Goal: Information Seeking & Learning: Learn about a topic

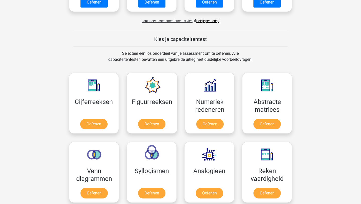
scroll to position [197, 0]
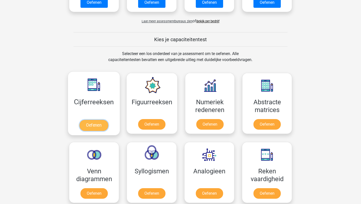
click at [91, 123] on link "Oefenen" at bounding box center [93, 125] width 29 height 11
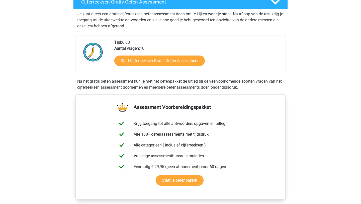
scroll to position [94, 0]
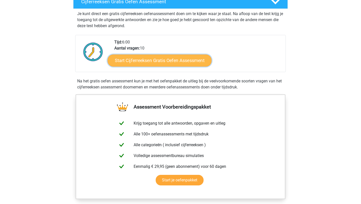
click at [142, 64] on link "Start Cijferreeksen Gratis Oefen Assessment" at bounding box center [160, 60] width 104 height 12
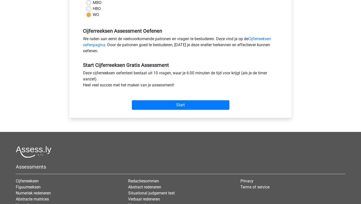
scroll to position [132, 0]
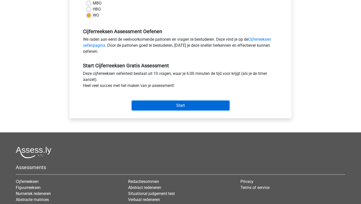
click at [190, 105] on input "Start" at bounding box center [181, 106] width 98 height 10
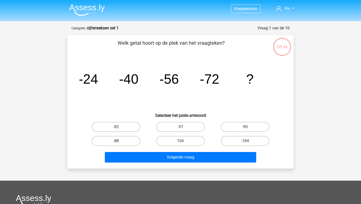
click at [125, 140] on label "-88" at bounding box center [116, 141] width 48 height 10
click at [119, 141] on input "-88" at bounding box center [117, 142] width 3 height 3
radio input "true"
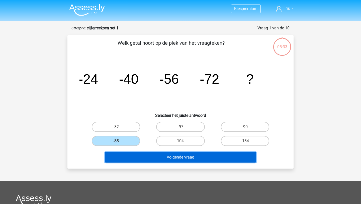
click at [152, 155] on button "Volgende vraag" at bounding box center [181, 157] width 152 height 11
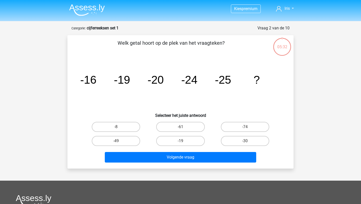
scroll to position [25, 0]
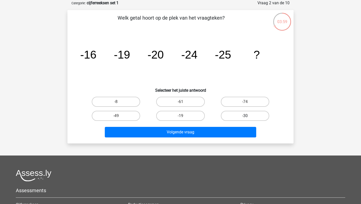
click at [235, 114] on label "-30" at bounding box center [245, 116] width 48 height 10
click at [245, 116] on input "-30" at bounding box center [246, 117] width 3 height 3
radio input "true"
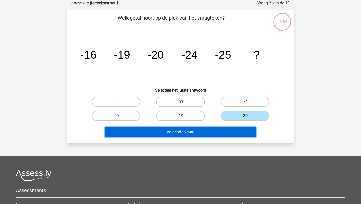
click at [229, 131] on button "Volgende vraag" at bounding box center [181, 132] width 152 height 11
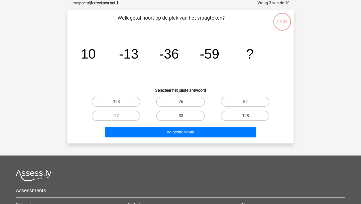
click at [252, 100] on label "-82" at bounding box center [245, 102] width 48 height 10
click at [248, 102] on input "-82" at bounding box center [246, 103] width 3 height 3
radio input "true"
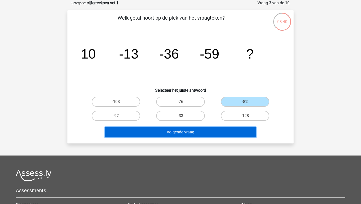
click at [204, 134] on button "Volgende vraag" at bounding box center [181, 132] width 152 height 11
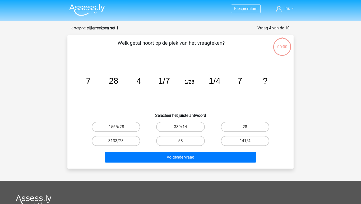
scroll to position [25, 0]
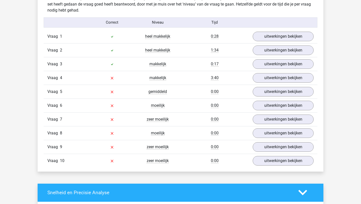
scroll to position [401, 0]
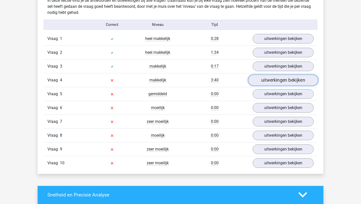
click at [268, 78] on link "uitwerkingen bekijken" at bounding box center [283, 79] width 70 height 11
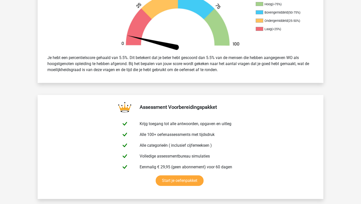
scroll to position [0, 0]
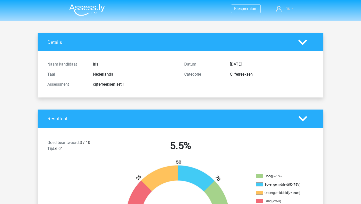
click at [287, 11] on span "Iris" at bounding box center [286, 8] width 5 height 5
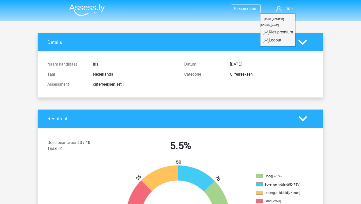
click at [269, 4] on nav "Kies premium Iris iris.ten.kroode@hotmail.com" at bounding box center [180, 9] width 231 height 16
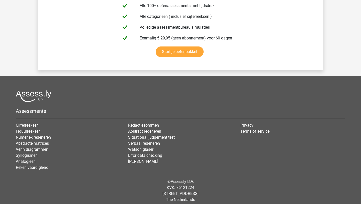
scroll to position [1162, 0]
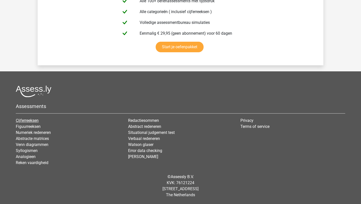
click at [29, 120] on link "Cijferreeksen" at bounding box center [27, 120] width 23 height 5
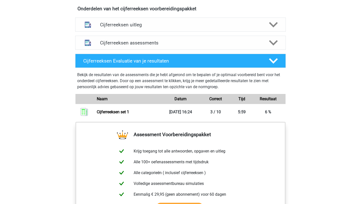
scroll to position [306, 0]
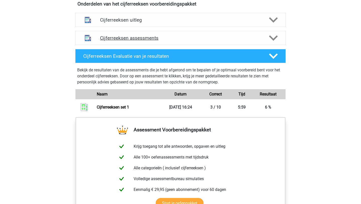
click at [120, 41] on h4 "Cijferreeksen assessments" at bounding box center [180, 38] width 161 height 6
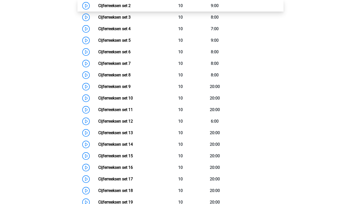
scroll to position [305, 0]
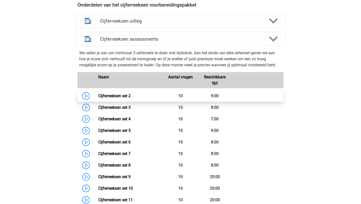
click at [119, 98] on link "Cijferreeksen set 2" at bounding box center [114, 95] width 32 height 5
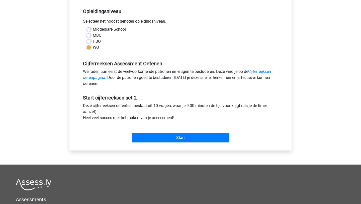
scroll to position [100, 0]
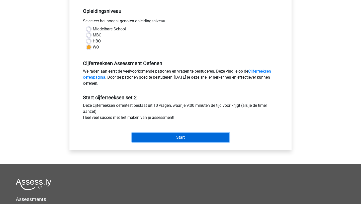
click at [165, 136] on input "Start" at bounding box center [181, 137] width 98 height 10
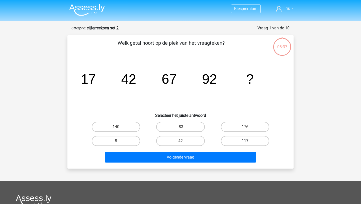
click at [241, 138] on label "117" at bounding box center [245, 141] width 48 height 10
click at [245, 141] on input "117" at bounding box center [246, 142] width 3 height 3
radio input "true"
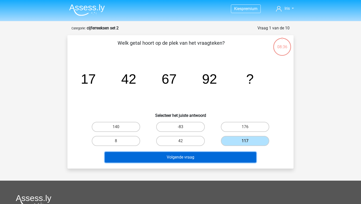
click at [222, 157] on button "Volgende vraag" at bounding box center [181, 157] width 152 height 11
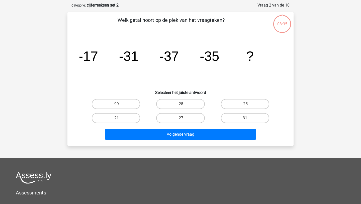
scroll to position [25, 0]
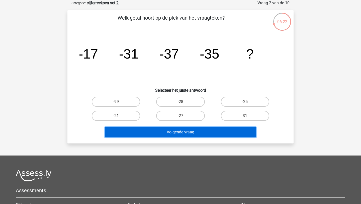
click at [145, 131] on button "Volgende vraag" at bounding box center [181, 132] width 152 height 11
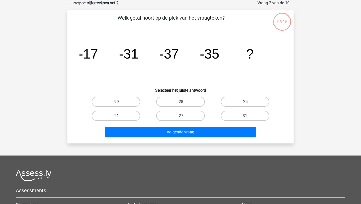
click at [144, 85] on h6 "Selecteer het juiste antwoord" at bounding box center [180, 88] width 210 height 9
click at [172, 104] on label "-28" at bounding box center [180, 102] width 48 height 10
click at [180, 104] on input "-28" at bounding box center [181, 103] width 3 height 3
radio input "true"
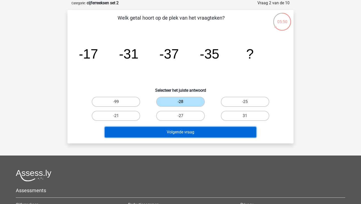
click at [170, 131] on button "Volgende vraag" at bounding box center [181, 132] width 152 height 11
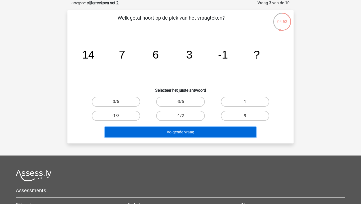
click at [170, 131] on button "Volgende vraag" at bounding box center [181, 132] width 152 height 11
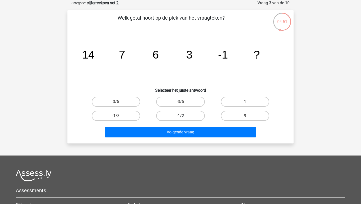
click at [178, 117] on label "-1/2" at bounding box center [180, 116] width 48 height 10
click at [180, 117] on input "-1/2" at bounding box center [181, 117] width 3 height 3
radio input "true"
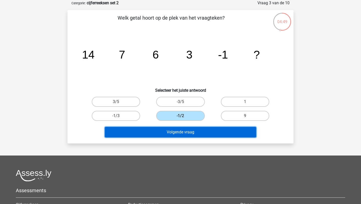
click at [182, 132] on button "Volgende vraag" at bounding box center [181, 132] width 152 height 11
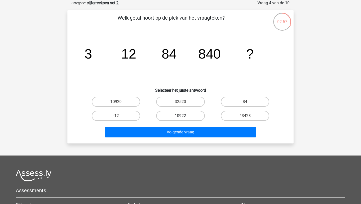
click at [184, 117] on label "10922" at bounding box center [180, 116] width 48 height 10
click at [184, 117] on input "10922" at bounding box center [181, 117] width 3 height 3
radio input "true"
click at [131, 102] on label "10920" at bounding box center [116, 102] width 48 height 10
click at [119, 102] on input "10920" at bounding box center [117, 103] width 3 height 3
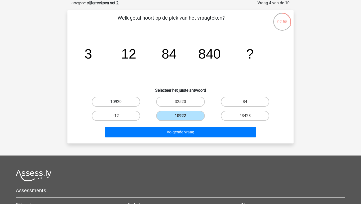
radio input "true"
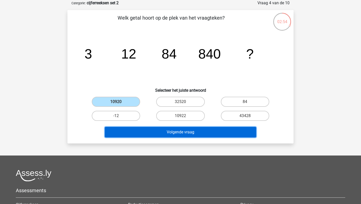
click at [150, 132] on button "Volgende vraag" at bounding box center [181, 132] width 152 height 11
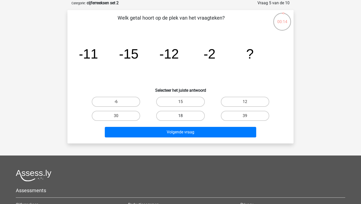
click at [172, 115] on label "18" at bounding box center [180, 116] width 48 height 10
click at [180, 116] on input "18" at bounding box center [181, 117] width 3 height 3
radio input "true"
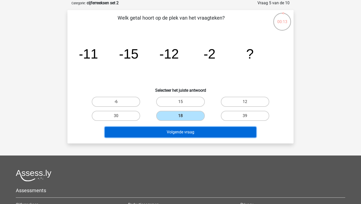
click at [174, 134] on button "Volgende vraag" at bounding box center [181, 132] width 152 height 11
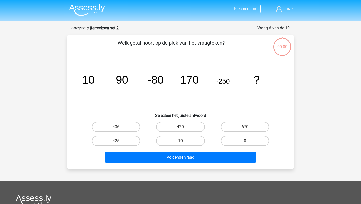
scroll to position [25, 0]
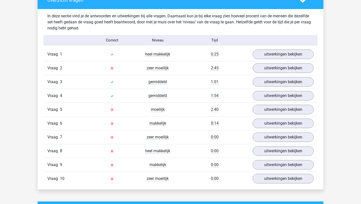
scroll to position [386, 0]
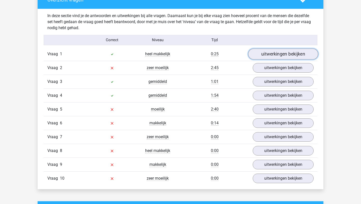
click at [275, 53] on link "uitwerkingen bekijken" at bounding box center [283, 53] width 70 height 11
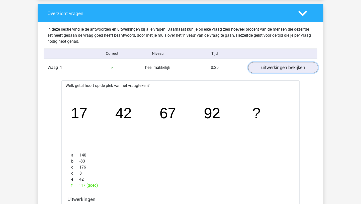
scroll to position [372, 0]
click at [272, 69] on link "uitwerkingen bekijken" at bounding box center [283, 67] width 70 height 11
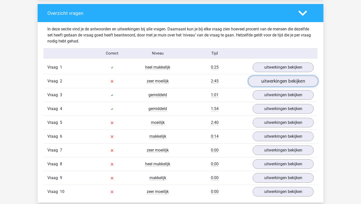
click at [273, 83] on link "uitwerkingen bekijken" at bounding box center [283, 80] width 70 height 11
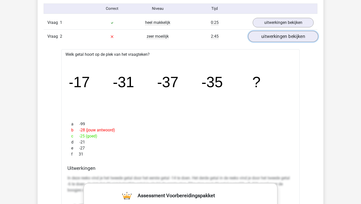
scroll to position [417, 0]
click at [283, 39] on link "uitwerkingen bekijken" at bounding box center [283, 36] width 70 height 11
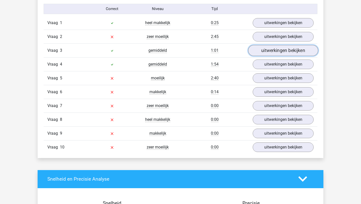
click at [279, 49] on link "uitwerkingen bekijken" at bounding box center [283, 50] width 70 height 11
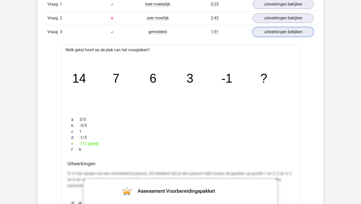
scroll to position [433, 0]
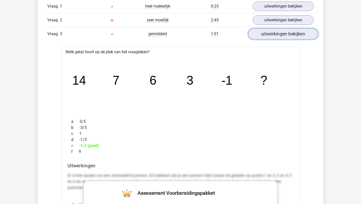
click at [282, 34] on link "uitwerkingen bekijken" at bounding box center [283, 33] width 70 height 11
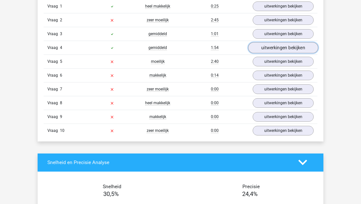
click at [280, 47] on link "uitwerkingen bekijken" at bounding box center [283, 47] width 70 height 11
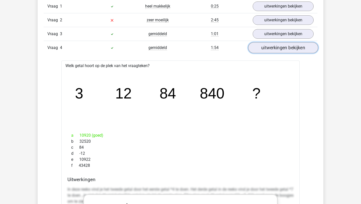
click at [279, 48] on link "uitwerkingen bekijken" at bounding box center [283, 47] width 70 height 11
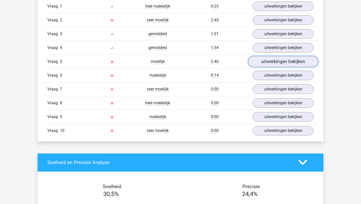
click at [277, 61] on link "uitwerkingen bekijken" at bounding box center [283, 61] width 70 height 11
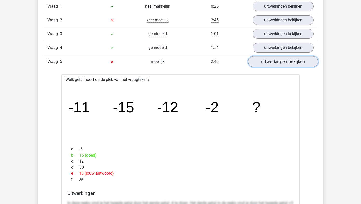
click at [278, 66] on link "uitwerkingen bekijken" at bounding box center [283, 61] width 70 height 11
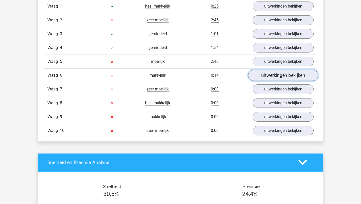
click at [275, 77] on link "uitwerkingen bekijken" at bounding box center [283, 75] width 70 height 11
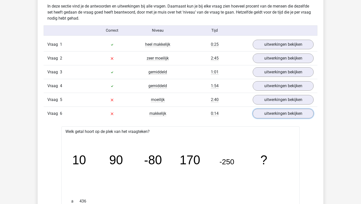
scroll to position [396, 0]
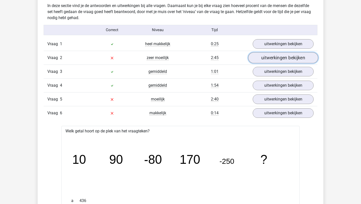
click at [261, 57] on link "uitwerkingen bekijken" at bounding box center [283, 57] width 70 height 11
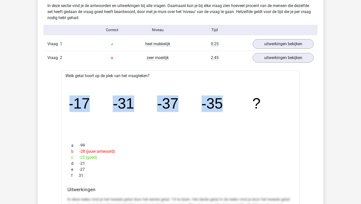
drag, startPoint x: 227, startPoint y: 103, endPoint x: 32, endPoint y: 103, distance: 194.8
copy g "-17 -31 -37 -35"
click at [269, 57] on link "uitwerkingen bekijken" at bounding box center [283, 57] width 70 height 11
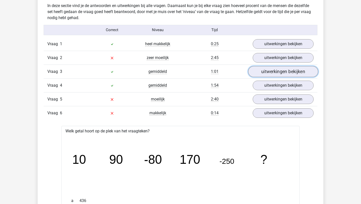
click at [269, 68] on link "uitwerkingen bekijken" at bounding box center [283, 71] width 70 height 11
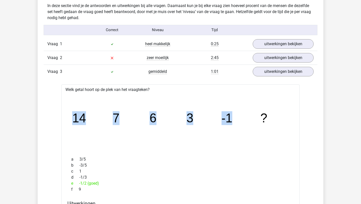
drag, startPoint x: 235, startPoint y: 119, endPoint x: 71, endPoint y: 109, distance: 164.0
click at [71, 109] on icon "image/svg+xml 14 7 6 3 -1 ?" at bounding box center [180, 122] width 222 height 56
copy g "14 7 6 3 -1"
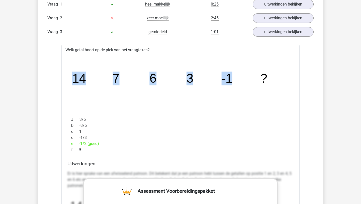
scroll to position [434, 0]
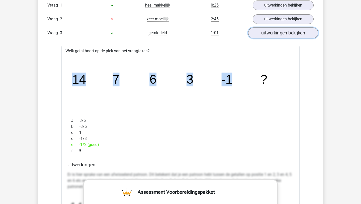
click at [290, 34] on link "uitwerkingen bekijken" at bounding box center [283, 32] width 70 height 11
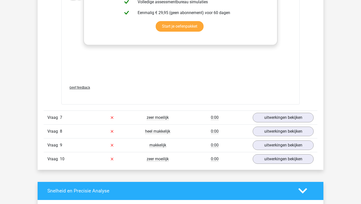
scroll to position [718, 0]
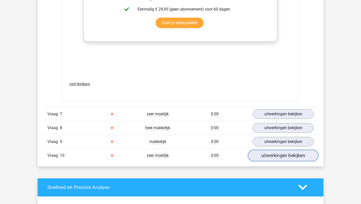
click at [277, 157] on link "uitwerkingen bekijken" at bounding box center [283, 155] width 70 height 11
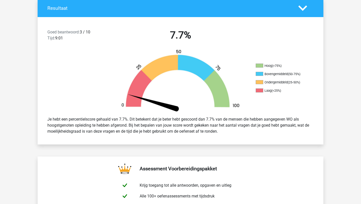
scroll to position [0, 0]
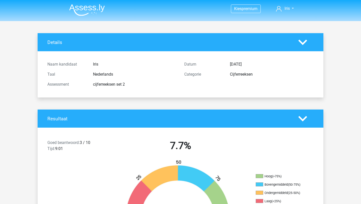
click at [90, 7] on img at bounding box center [87, 10] width 36 height 12
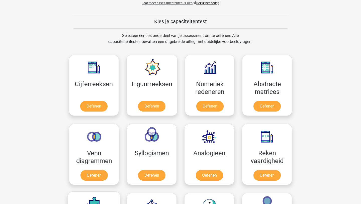
scroll to position [184, 0]
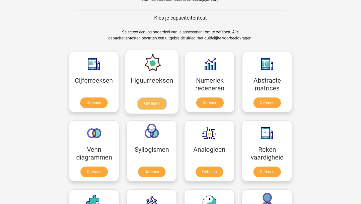
click at [154, 108] on link "Oefenen" at bounding box center [151, 103] width 29 height 11
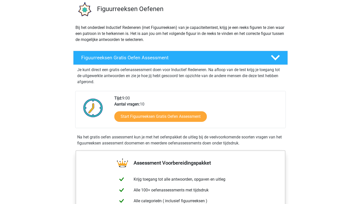
scroll to position [32, 0]
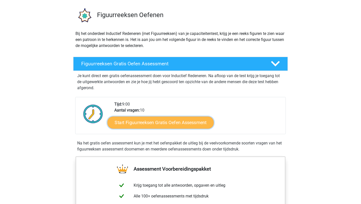
click at [157, 118] on link "Start Figuurreeksen Gratis Oefen Assessment" at bounding box center [161, 122] width 106 height 12
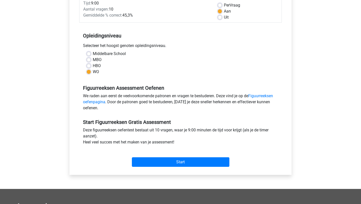
scroll to position [74, 0]
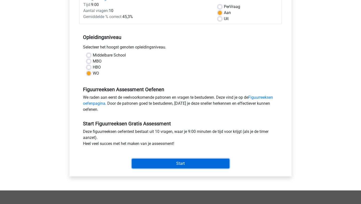
click at [179, 166] on input "Start" at bounding box center [181, 163] width 98 height 10
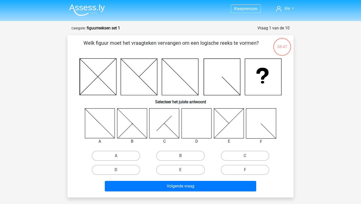
click at [114, 171] on label "D" at bounding box center [116, 169] width 48 height 10
click at [116, 171] on input "D" at bounding box center [117, 170] width 3 height 3
radio input "true"
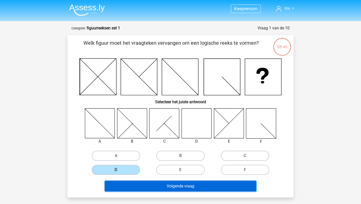
click at [139, 184] on button "Volgende vraag" at bounding box center [181, 185] width 152 height 11
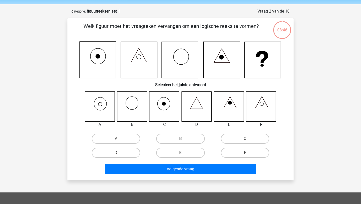
scroll to position [25, 0]
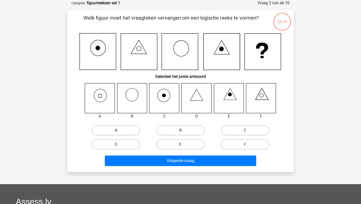
click at [108, 129] on label "A" at bounding box center [116, 130] width 48 height 10
click at [116, 130] on input "A" at bounding box center [117, 131] width 3 height 3
radio input "true"
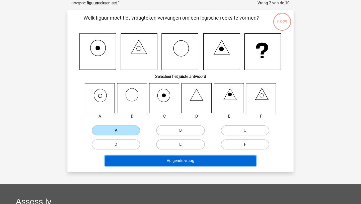
click at [148, 159] on button "Volgende vraag" at bounding box center [181, 160] width 152 height 11
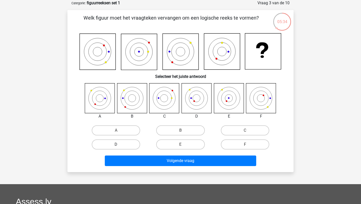
click at [131, 146] on label "D" at bounding box center [116, 144] width 48 height 10
click at [119, 146] on input "D" at bounding box center [117, 145] width 3 height 3
radio input "true"
click at [138, 154] on div "Volgende vraag" at bounding box center [180, 159] width 210 height 17
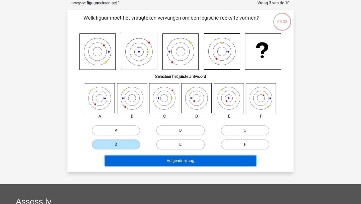
click at [140, 157] on button "Volgende vraag" at bounding box center [181, 160] width 152 height 11
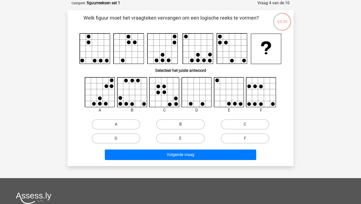
click at [174, 127] on label "B" at bounding box center [180, 124] width 48 height 10
click at [180, 127] on input "B" at bounding box center [181, 125] width 3 height 3
radio input "true"
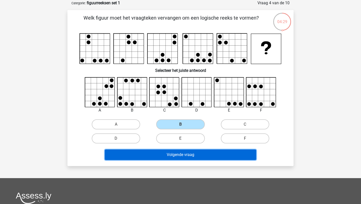
click at [173, 158] on button "Volgende vraag" at bounding box center [181, 154] width 152 height 11
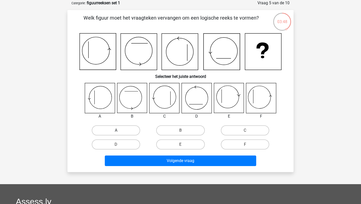
click at [107, 130] on label "A" at bounding box center [116, 130] width 48 height 10
click at [116, 130] on input "A" at bounding box center [117, 131] width 3 height 3
radio input "true"
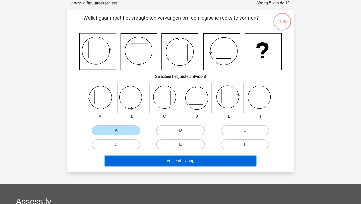
click at [141, 163] on button "Volgende vraag" at bounding box center [181, 160] width 152 height 11
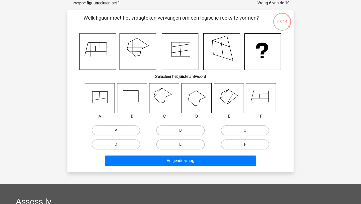
click at [165, 94] on icon at bounding box center [164, 98] width 30 height 30
click at [244, 128] on label "C" at bounding box center [245, 130] width 48 height 10
click at [245, 130] on input "C" at bounding box center [246, 131] width 3 height 3
radio input "true"
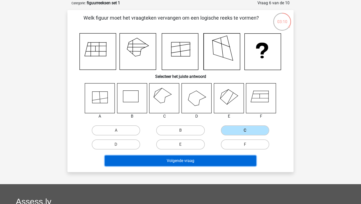
click at [218, 160] on button "Volgende vraag" at bounding box center [181, 160] width 152 height 11
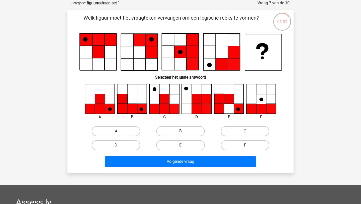
click at [127, 145] on label "D" at bounding box center [116, 145] width 48 height 10
click at [119, 145] on input "D" at bounding box center [117, 146] width 3 height 3
radio input "true"
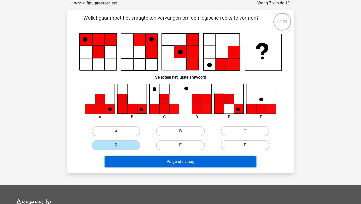
click at [149, 162] on button "Volgende vraag" at bounding box center [181, 161] width 152 height 11
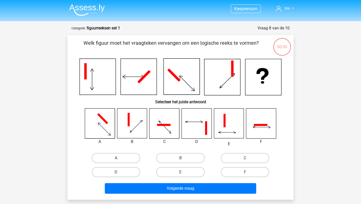
scroll to position [25, 0]
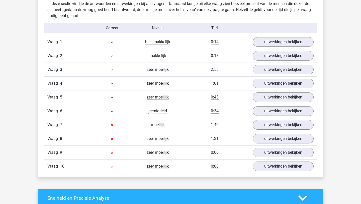
scroll to position [398, 0]
click at [271, 125] on link "uitwerkingen bekijken" at bounding box center [283, 124] width 70 height 11
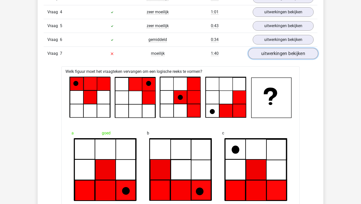
scroll to position [471, 0]
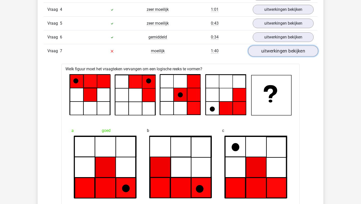
click at [283, 52] on link "uitwerkingen bekijken" at bounding box center [283, 50] width 70 height 11
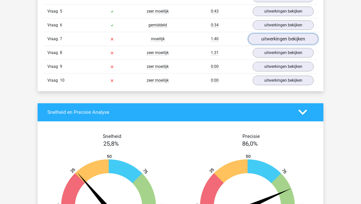
scroll to position [484, 0]
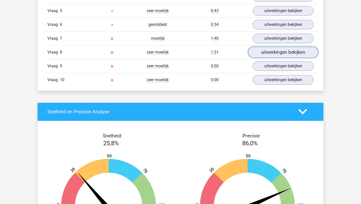
click at [283, 54] on link "uitwerkingen bekijken" at bounding box center [283, 52] width 70 height 11
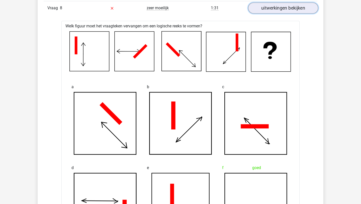
scroll to position [528, 0]
click at [279, 8] on link "uitwerkingen bekijken" at bounding box center [283, 7] width 70 height 11
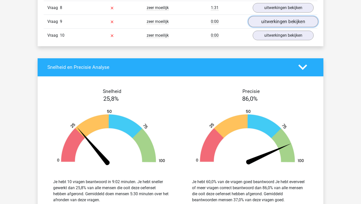
click at [277, 20] on link "uitwerkingen bekijken" at bounding box center [283, 21] width 70 height 11
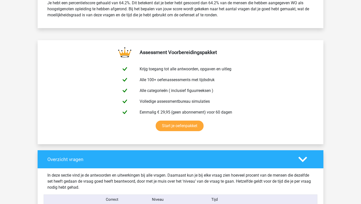
scroll to position [206, 0]
